Goal: Transaction & Acquisition: Obtain resource

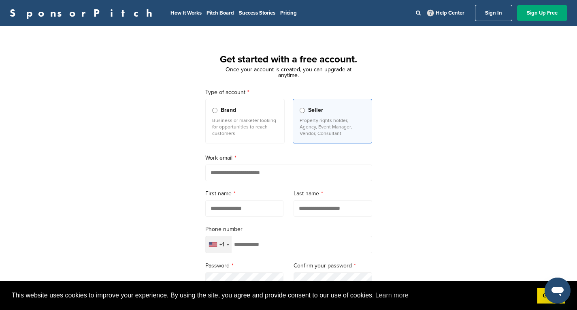
scroll to position [83, 0]
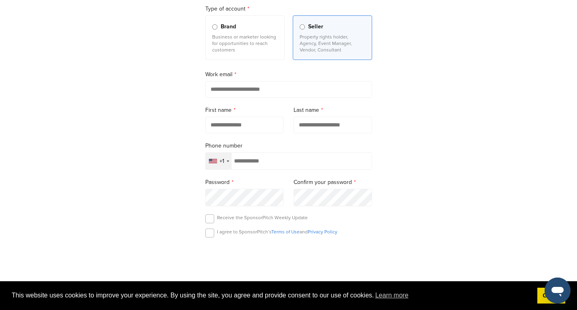
click at [265, 96] on input "email" at bounding box center [288, 89] width 167 height 17
type input "**********"
type input "*********"
type input "******"
type input "**********"
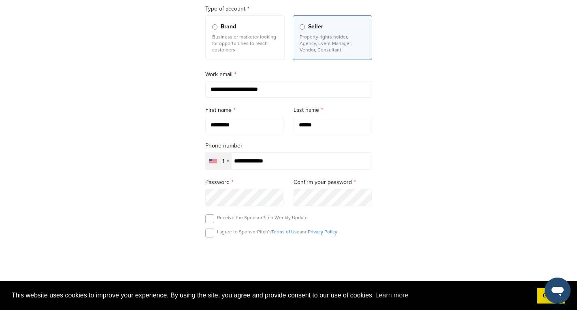
scroll to position [140, 0]
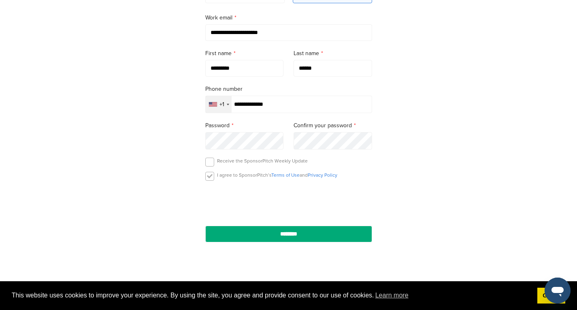
click at [210, 179] on label at bounding box center [209, 176] width 9 height 9
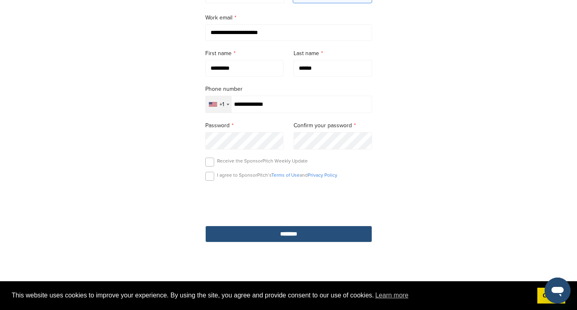
click at [303, 238] on input "********" at bounding box center [288, 234] width 167 height 17
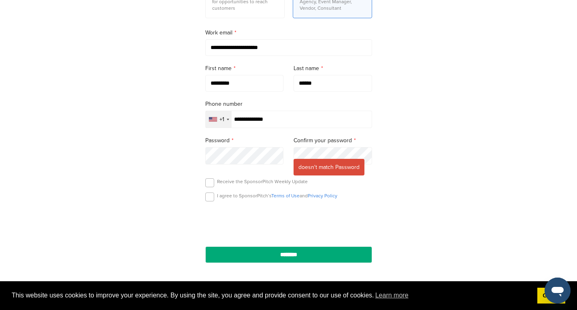
scroll to position [126, 0]
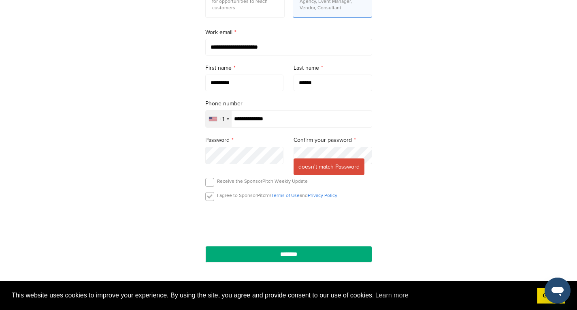
click at [210, 201] on label at bounding box center [209, 196] width 9 height 9
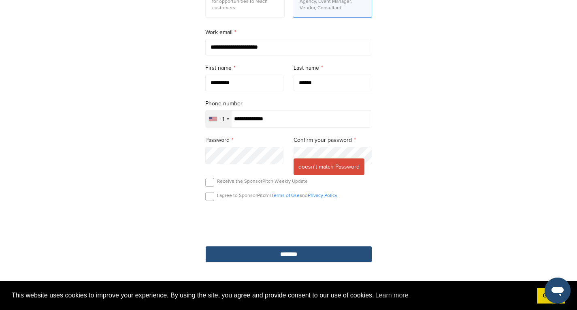
click at [263, 254] on input "********" at bounding box center [288, 254] width 167 height 17
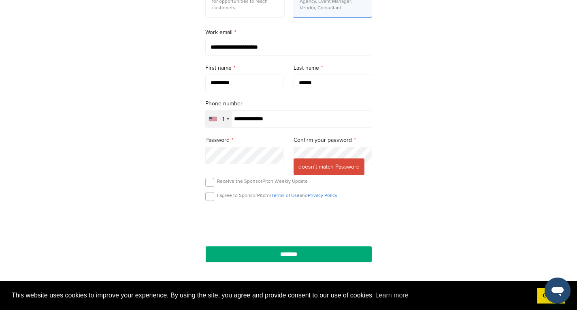
click at [205, 164] on form "**********" at bounding box center [288, 112] width 167 height 300
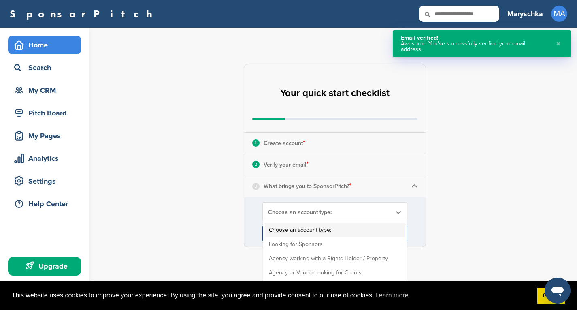
click at [315, 212] on span "Choose an account type:" at bounding box center [329, 212] width 123 height 7
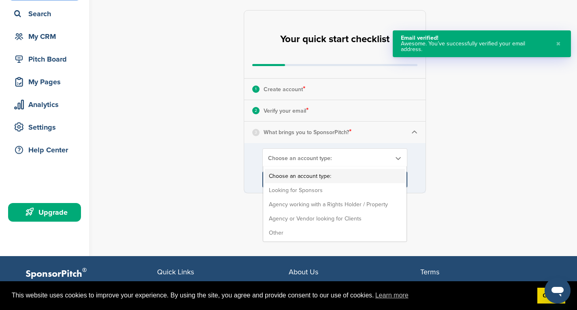
scroll to position [54, 0]
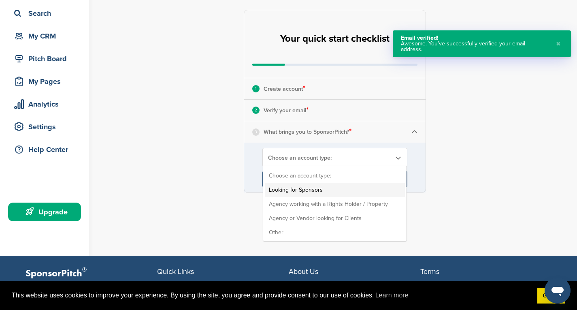
click at [312, 189] on li "Looking for Sponsors" at bounding box center [335, 190] width 140 height 14
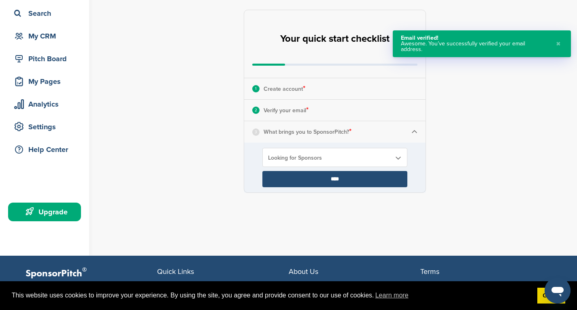
click at [335, 182] on input "****" at bounding box center [335, 179] width 145 height 16
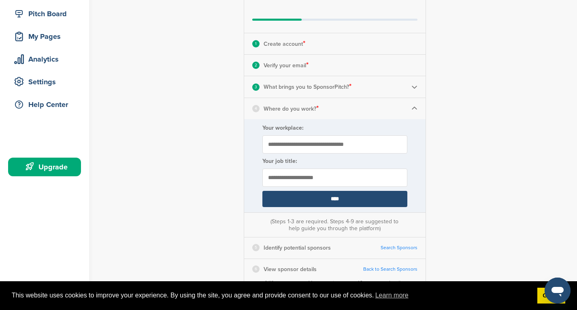
scroll to position [102, 0]
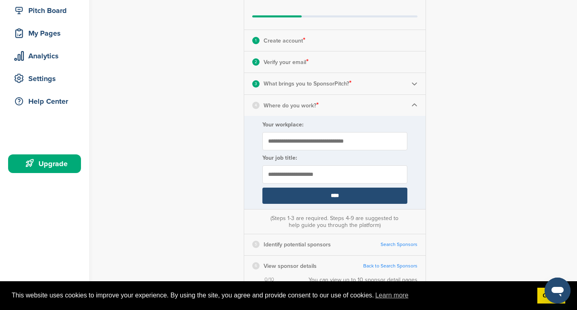
click at [325, 141] on input "Your workplace:" at bounding box center [335, 141] width 145 height 18
type input "**********"
click at [306, 176] on input "text" at bounding box center [335, 174] width 145 height 18
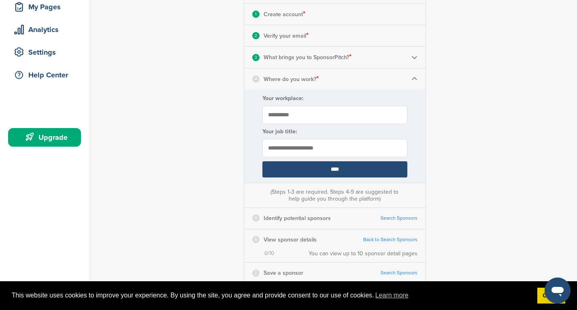
scroll to position [131, 0]
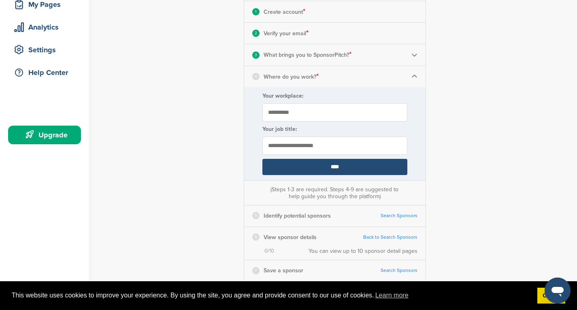
type input "**********"
click at [345, 168] on input "****" at bounding box center [335, 167] width 145 height 16
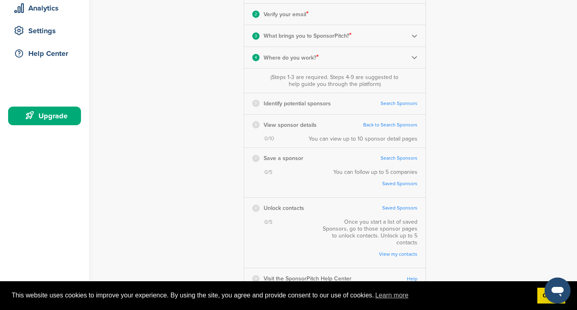
scroll to position [149, 0]
click at [393, 104] on link "Search Sponsors" at bounding box center [399, 104] width 37 height 6
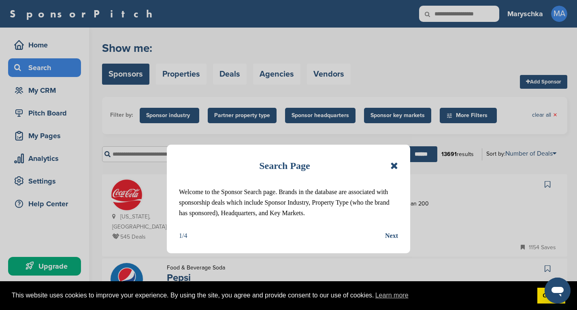
click at [390, 237] on div "Next" at bounding box center [391, 236] width 13 height 11
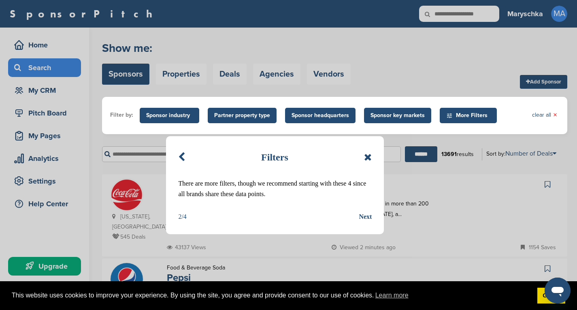
click at [365, 213] on div "Next" at bounding box center [365, 216] width 13 height 11
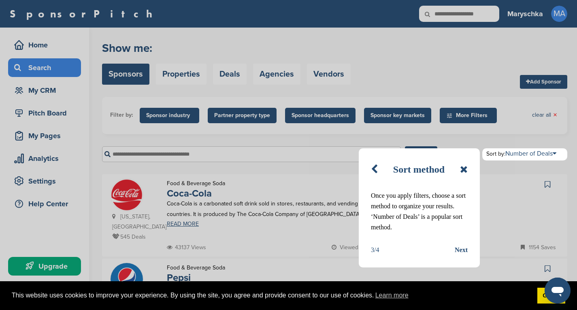
click at [457, 170] on div "Sort method" at bounding box center [419, 169] width 97 height 18
click at [465, 167] on icon at bounding box center [464, 169] width 8 height 10
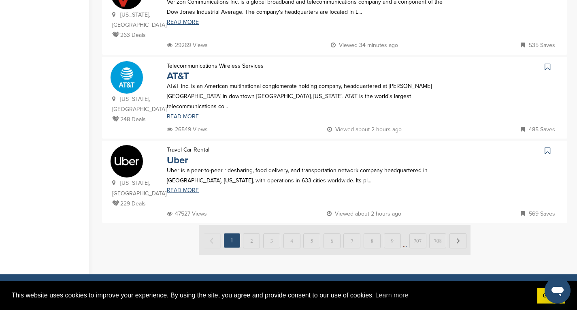
scroll to position [792, 0]
click at [250, 224] on img at bounding box center [335, 239] width 272 height 30
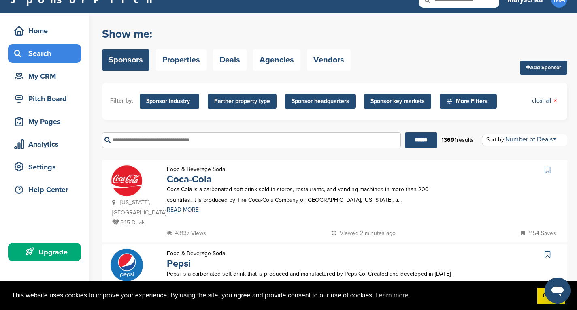
scroll to position [14, 0]
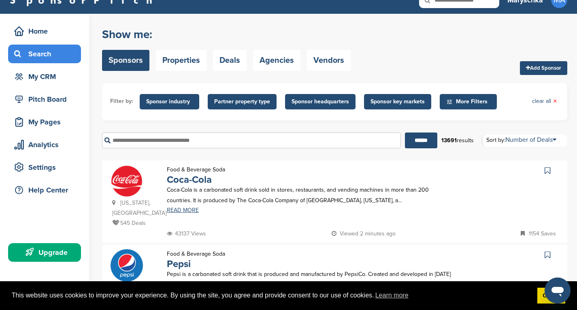
click at [184, 103] on span "Sponsor industry" at bounding box center [169, 101] width 47 height 9
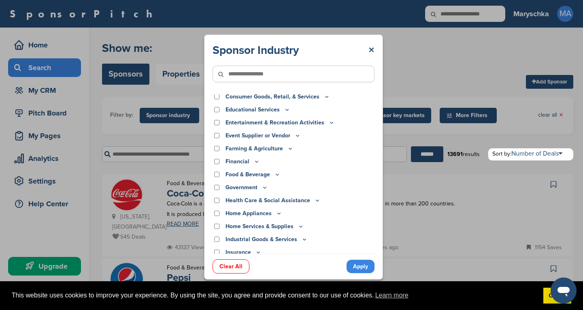
scroll to position [53, 0]
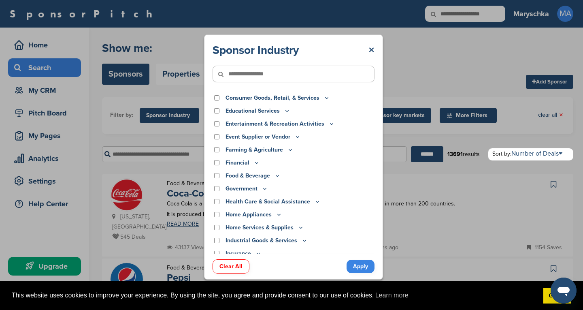
click at [291, 137] on p "Event Supplier or Vendor" at bounding box center [263, 136] width 75 height 9
click at [297, 137] on icon at bounding box center [298, 136] width 6 height 7
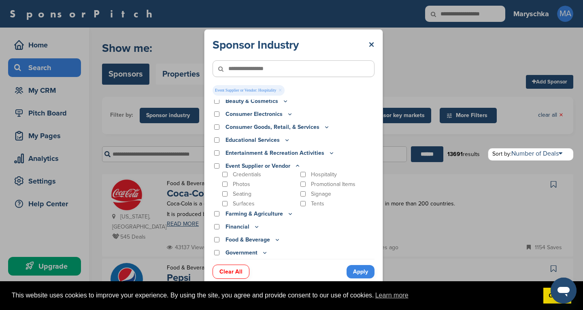
scroll to position [28, 0]
click at [325, 153] on p "Entertainment & Recreation Activities" at bounding box center [280, 153] width 109 height 9
click at [329, 152] on icon at bounding box center [332, 153] width 6 height 7
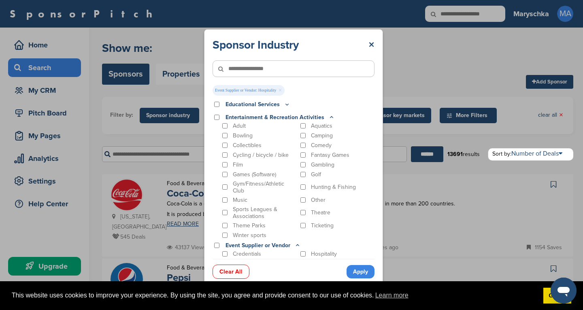
scroll to position [65, 0]
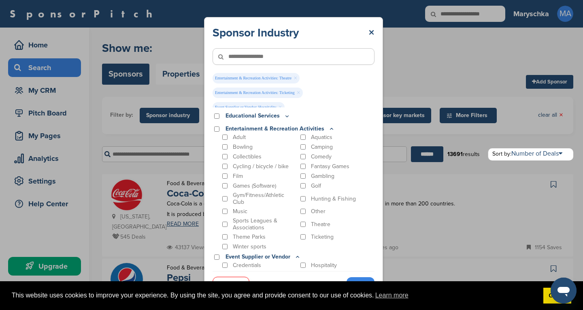
click at [331, 129] on icon at bounding box center [332, 128] width 3 height 1
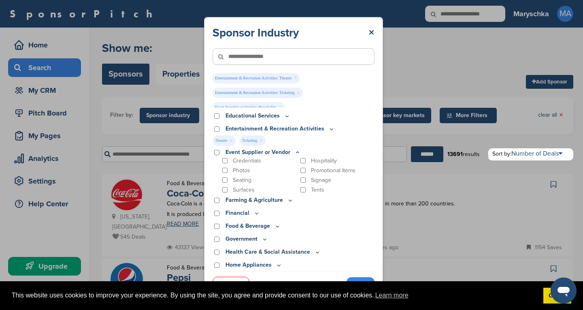
click at [287, 115] on icon at bounding box center [287, 116] width 6 height 7
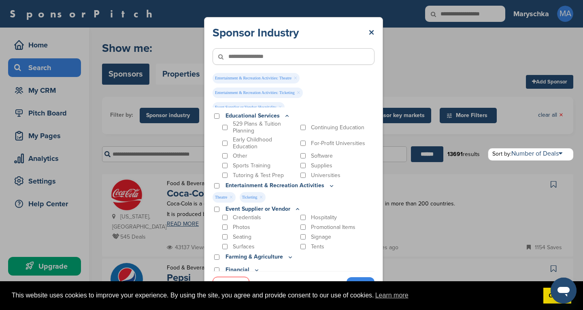
click at [284, 114] on icon at bounding box center [287, 116] width 6 height 7
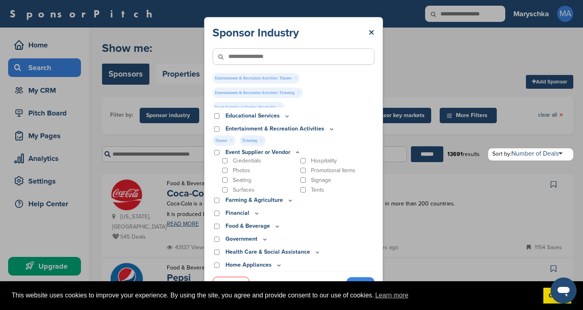
click at [329, 128] on icon at bounding box center [332, 129] width 6 height 7
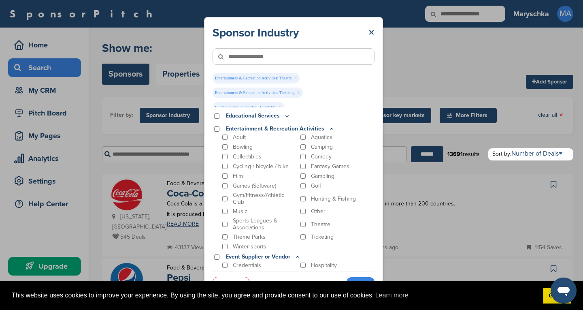
click at [329, 127] on icon at bounding box center [332, 129] width 6 height 7
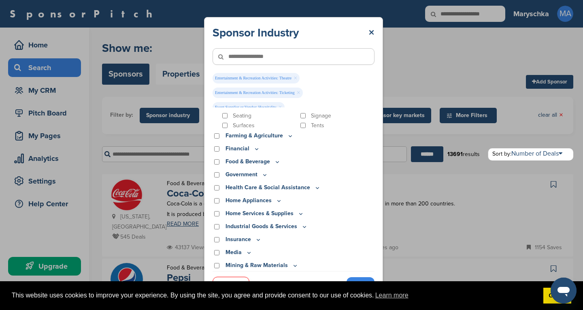
scroll to position [130, 0]
click at [252, 150] on p "Financial" at bounding box center [243, 147] width 34 height 9
click at [256, 148] on icon at bounding box center [257, 147] width 3 height 1
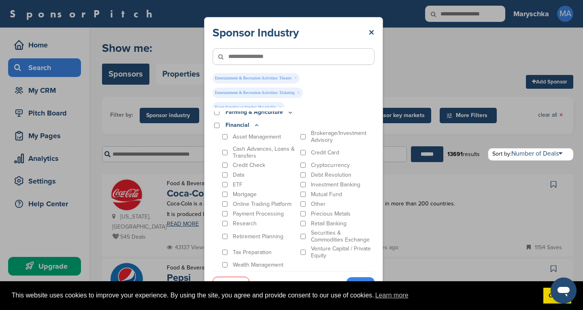
scroll to position [143, 0]
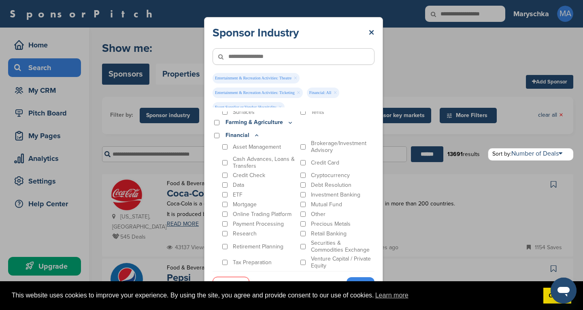
click at [256, 135] on icon at bounding box center [257, 135] width 3 height 1
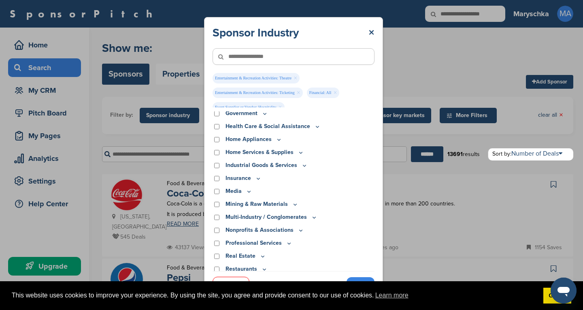
scroll to position [201, 0]
click at [304, 168] on icon at bounding box center [304, 165] width 6 height 7
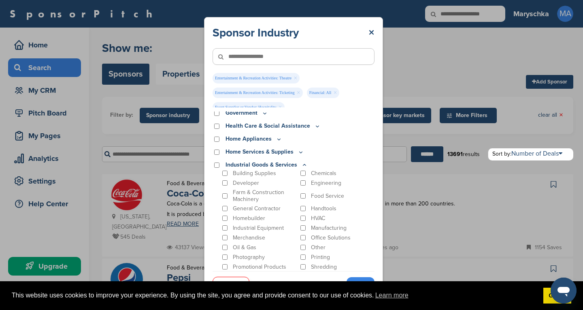
click at [304, 163] on icon at bounding box center [304, 165] width 6 height 7
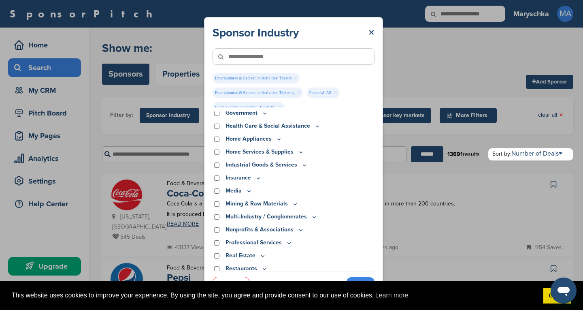
click at [255, 181] on icon at bounding box center [258, 178] width 6 height 7
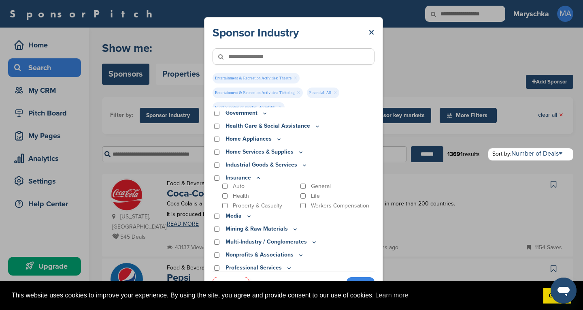
click at [255, 181] on icon at bounding box center [258, 178] width 6 height 7
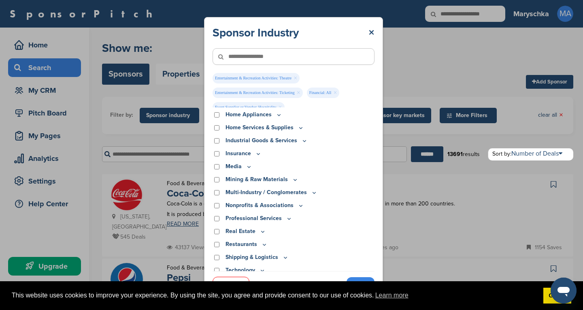
scroll to position [228, 0]
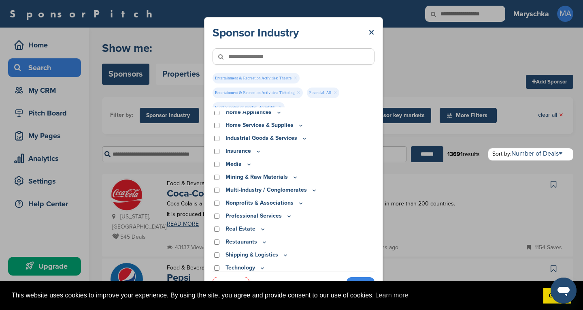
click at [307, 189] on p "Multi-Industry / Conglomerates" at bounding box center [272, 190] width 92 height 9
click at [312, 190] on icon at bounding box center [314, 190] width 6 height 7
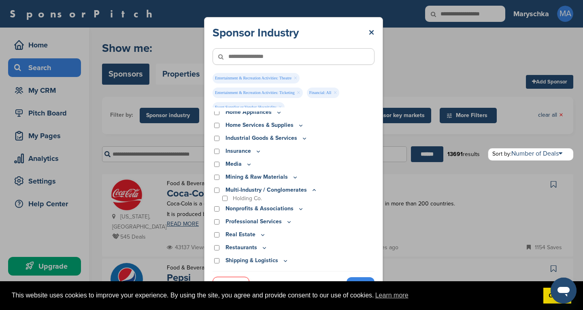
click at [312, 190] on icon at bounding box center [314, 190] width 6 height 7
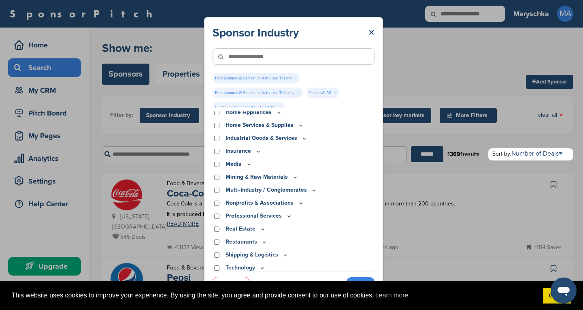
click at [293, 203] on p "Nonprofits & Associations" at bounding box center [265, 203] width 79 height 9
click at [300, 203] on icon at bounding box center [301, 203] width 3 height 1
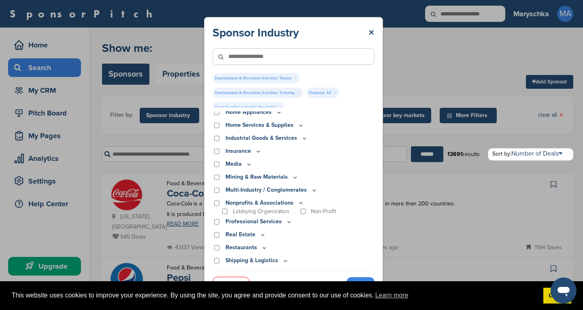
click at [300, 203] on icon at bounding box center [301, 202] width 3 height 1
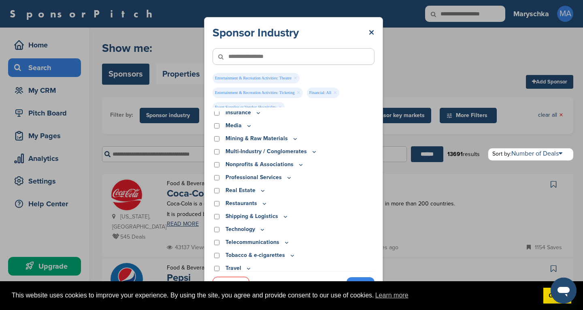
scroll to position [270, 0]
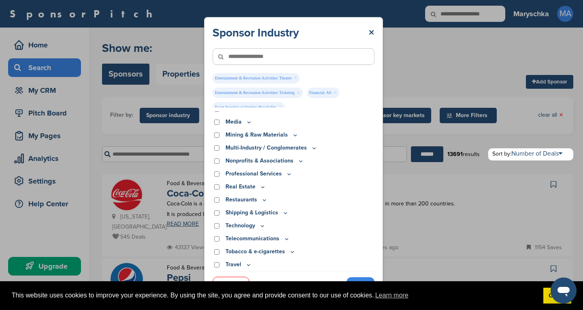
click at [263, 226] on icon at bounding box center [262, 225] width 3 height 1
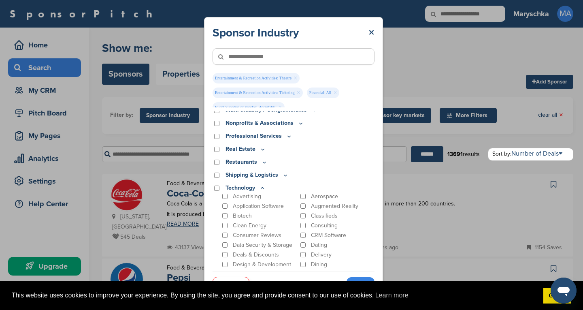
scroll to position [307, 0]
click at [260, 188] on icon at bounding box center [262, 188] width 6 height 7
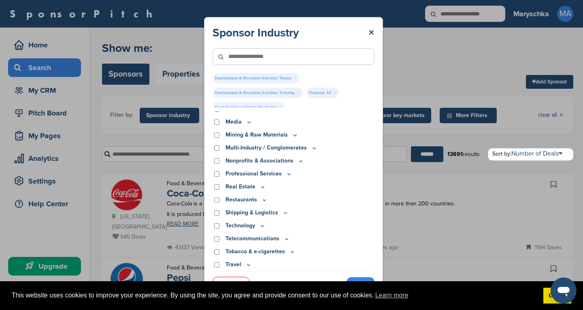
click at [288, 174] on icon at bounding box center [289, 173] width 3 height 1
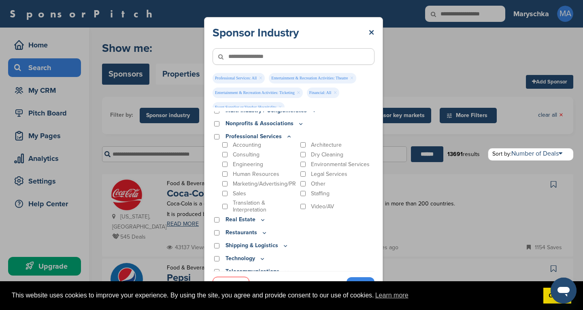
click at [288, 137] on icon at bounding box center [289, 136] width 3 height 1
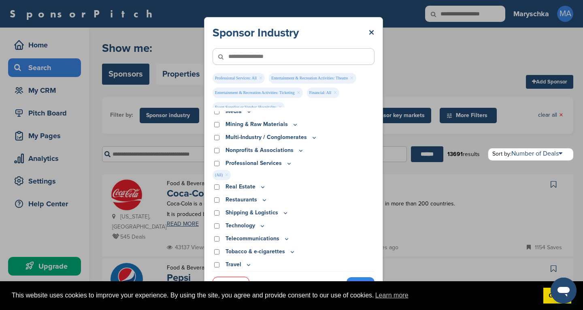
click at [248, 265] on icon at bounding box center [249, 264] width 6 height 7
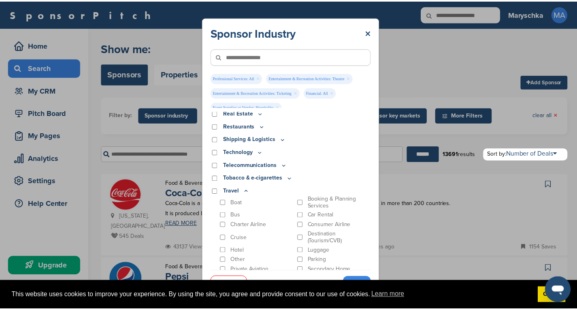
scroll to position [367, 0]
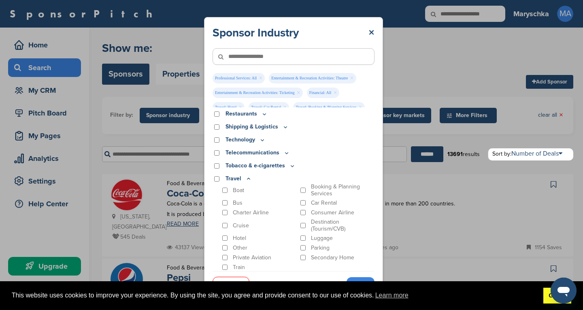
click at [545, 296] on link "Got it!" at bounding box center [558, 296] width 28 height 16
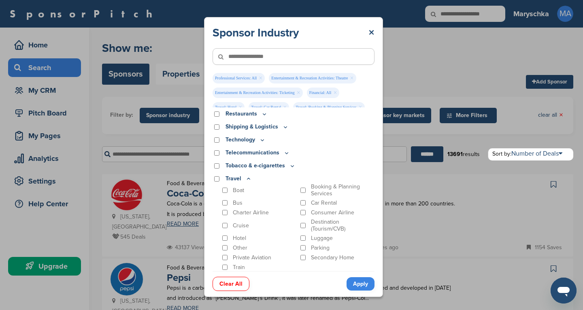
click at [362, 283] on body "This website uses cookies to improve your experience. By using the site, you ag…" at bounding box center [291, 155] width 583 height 310
click at [364, 286] on link "Apply" at bounding box center [361, 283] width 28 height 13
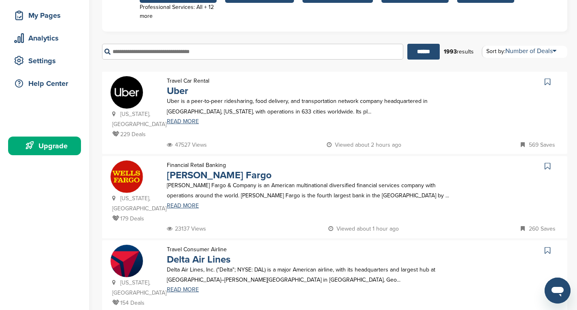
scroll to position [120, 0]
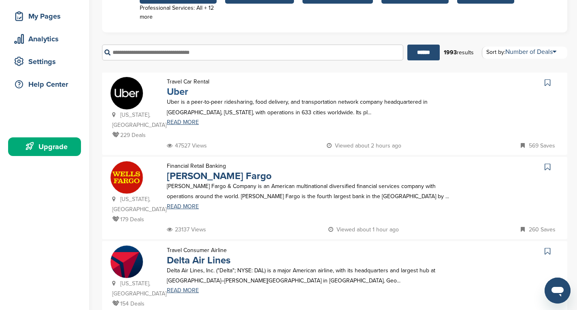
click at [175, 94] on link "Uber" at bounding box center [177, 92] width 21 height 12
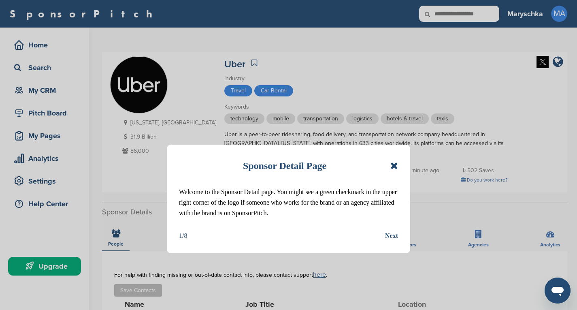
click at [389, 235] on div "Next" at bounding box center [391, 236] width 13 height 11
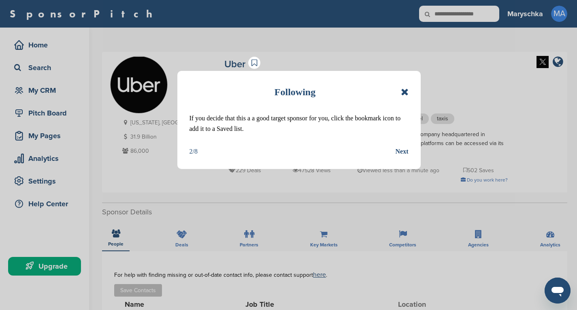
click at [399, 153] on div "Next" at bounding box center [402, 151] width 13 height 11
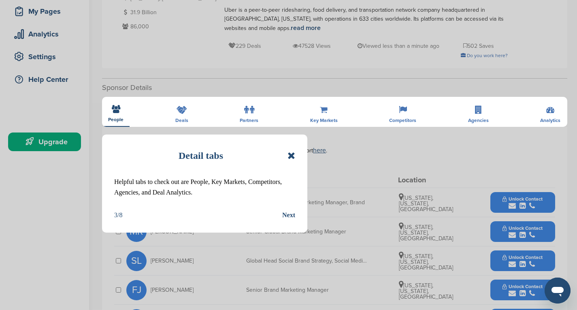
scroll to position [128, 0]
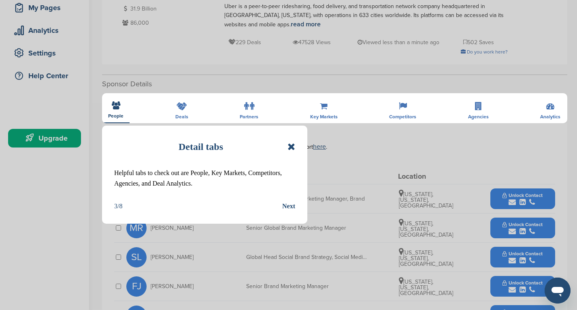
click at [290, 148] on icon at bounding box center [292, 147] width 8 height 10
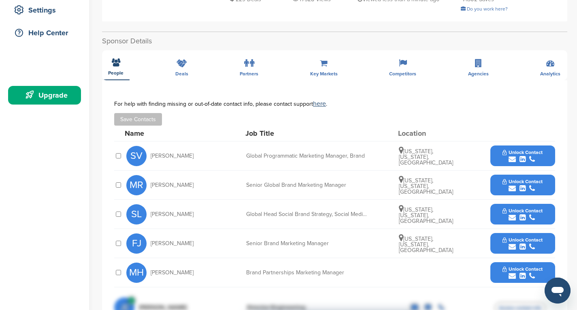
scroll to position [171, 0]
click at [179, 68] on div "**********" at bounding box center [334, 218] width 465 height 373
click at [248, 68] on div "**********" at bounding box center [334, 218] width 465 height 373
click at [337, 73] on div "**********" at bounding box center [334, 218] width 465 height 373
click at [442, 63] on div "**********" at bounding box center [334, 218] width 465 height 373
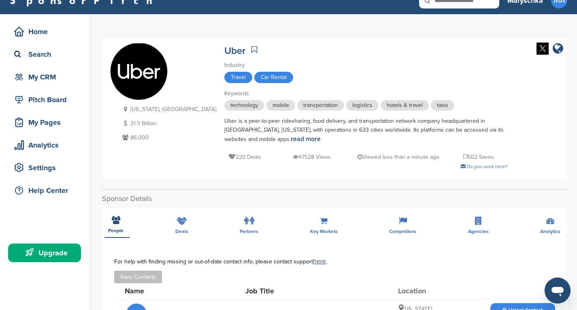
scroll to position [0, 0]
